Goal: Find specific fact: Find contact information

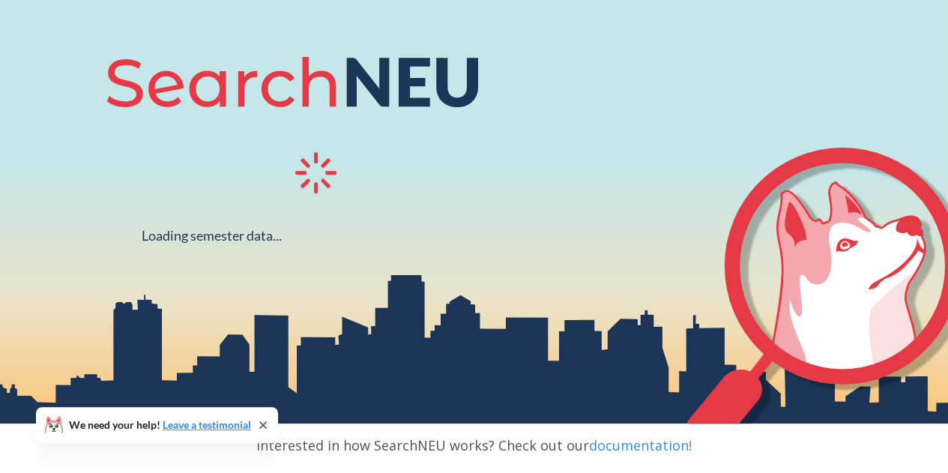
scroll to position [162, 0]
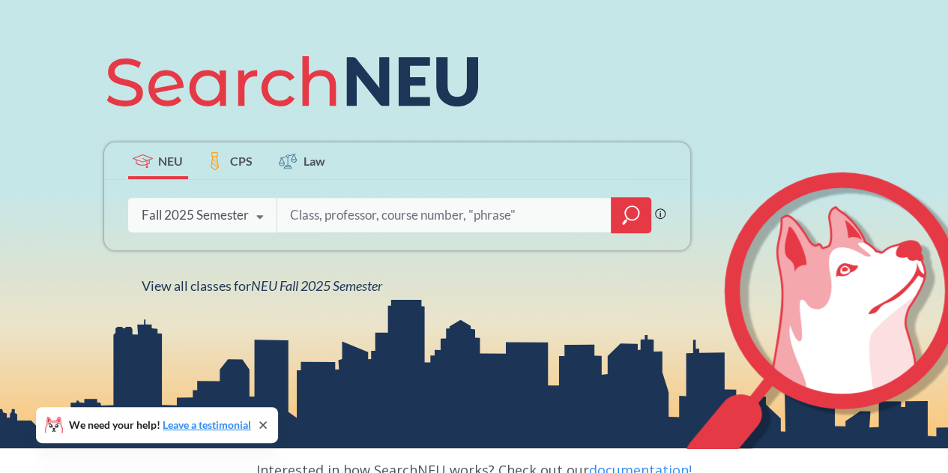
click at [340, 217] on input "search" at bounding box center [445, 214] width 312 height 31
type input "[PERSON_NAME]"
click at [631, 219] on icon "magnifying glass" at bounding box center [631, 215] width 18 height 21
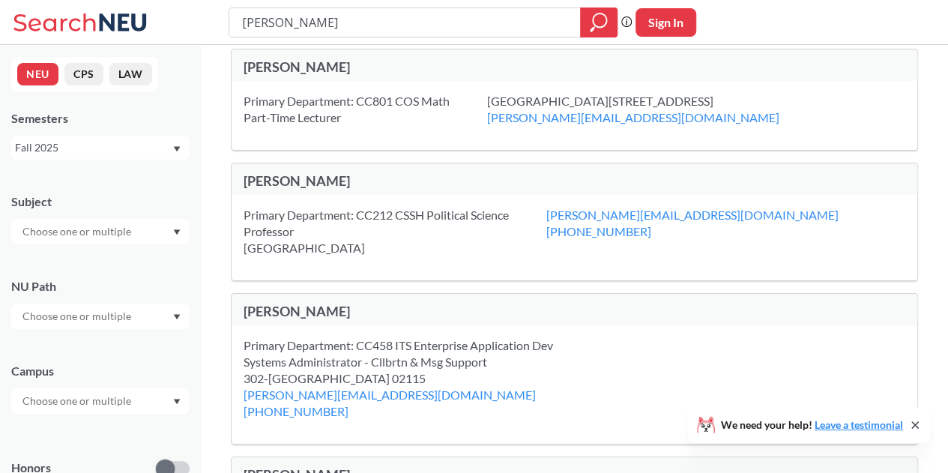
scroll to position [16, 0]
click at [258, 169] on div "[PERSON_NAME]" at bounding box center [575, 178] width 686 height 31
click at [423, 252] on div "Primary Department: CC212 CSSH Political Science Professor [STREET_ADDRESS]" at bounding box center [395, 230] width 303 height 49
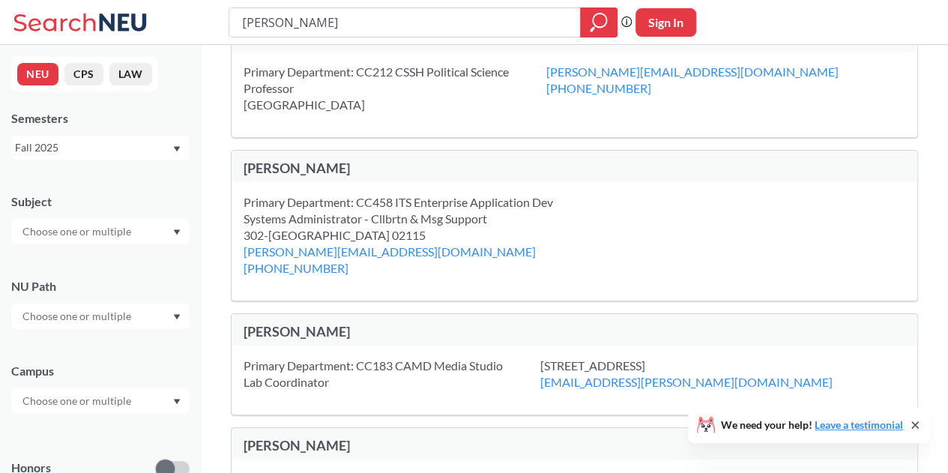
scroll to position [0, 0]
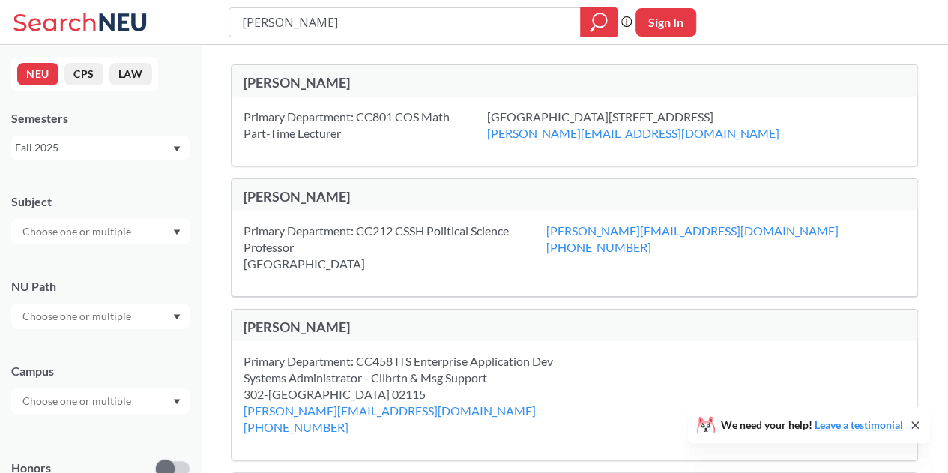
click at [334, 236] on div "Primary Department: CC212 CSSH Political Science Professor [STREET_ADDRESS]" at bounding box center [395, 247] width 303 height 49
click at [274, 190] on div "[PERSON_NAME]" at bounding box center [409, 196] width 331 height 16
drag, startPoint x: 319, startPoint y: 24, endPoint x: 55, endPoint y: -1, distance: 264.3
click at [55, 0] on div "[PERSON_NAME] search guarantees the exact search appears in the results. Ex. If…" at bounding box center [474, 22] width 948 height 45
type input "international law"
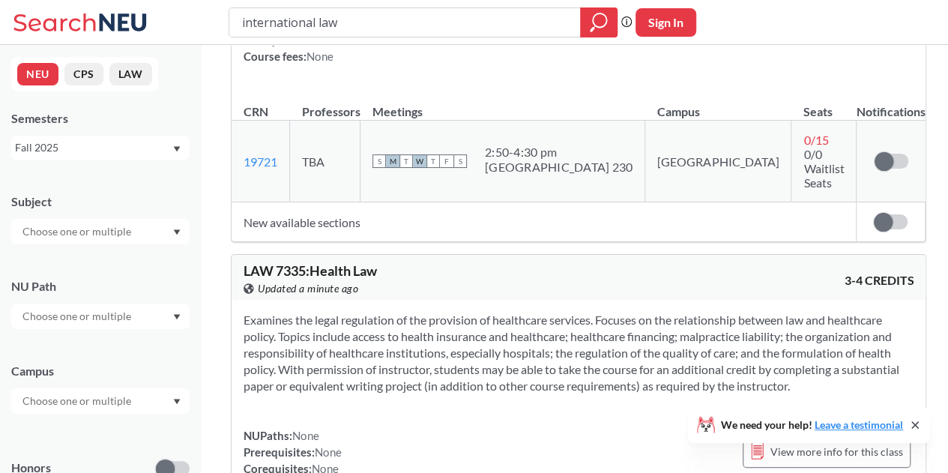
scroll to position [1350, 0]
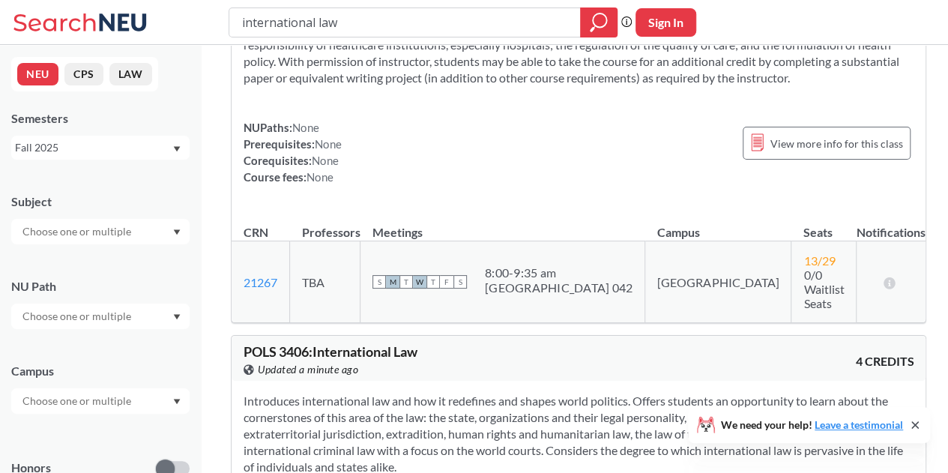
type input "[PERSON_NAME]"
